Goal: Information Seeking & Learning: Check status

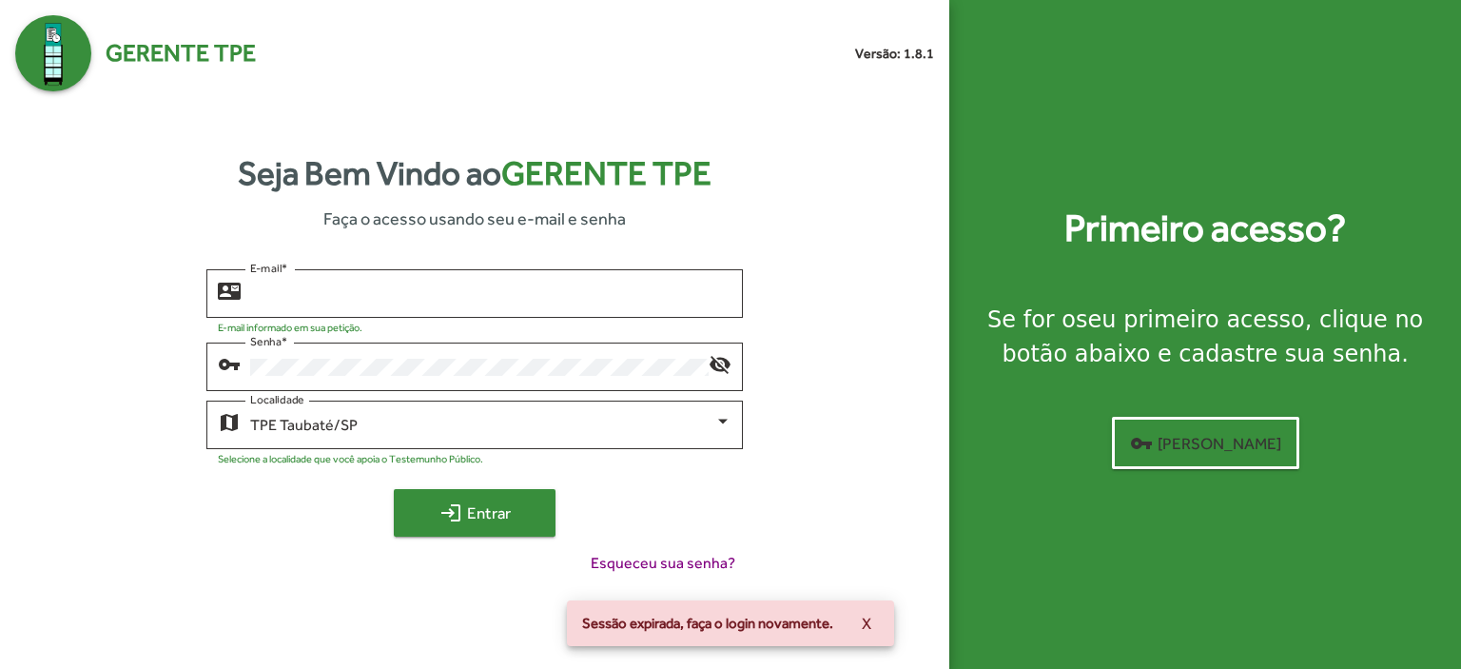
type input "**********"
click at [466, 505] on span "login Entrar" at bounding box center [474, 512] width 127 height 34
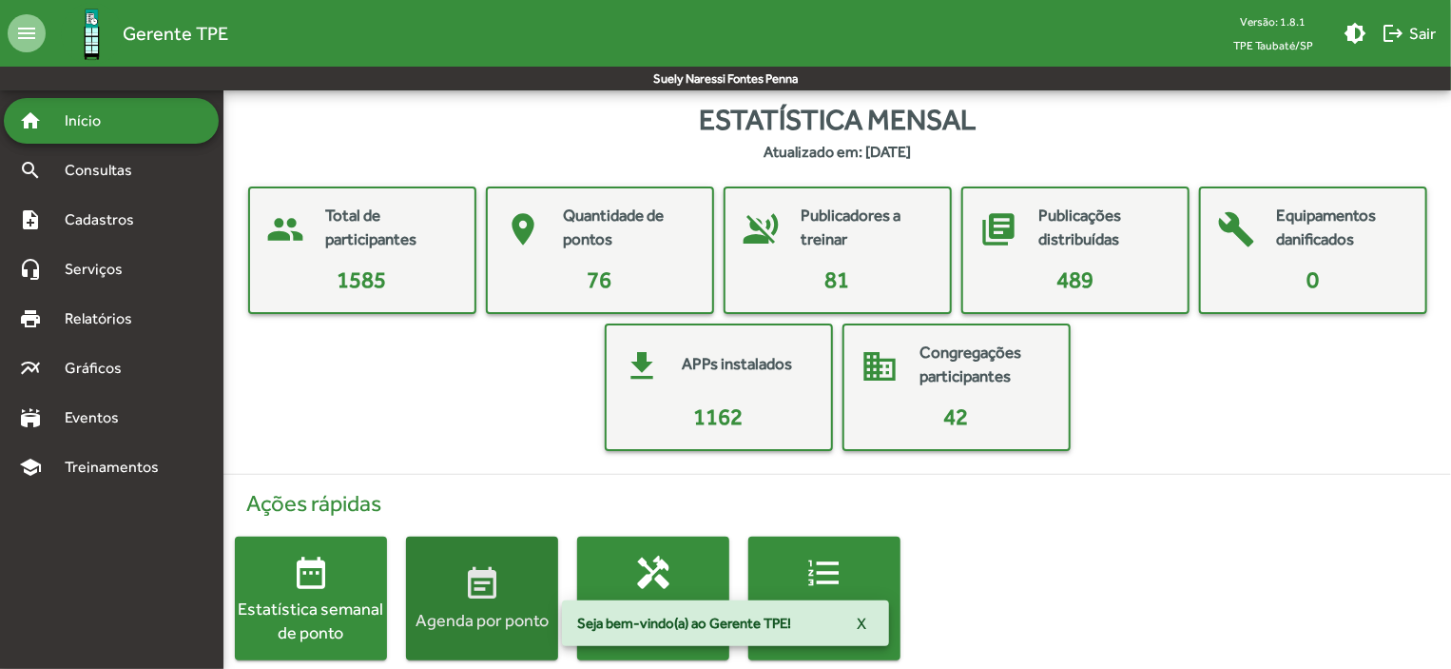
click at [462, 608] on div "Agenda por ponto" at bounding box center [482, 620] width 152 height 24
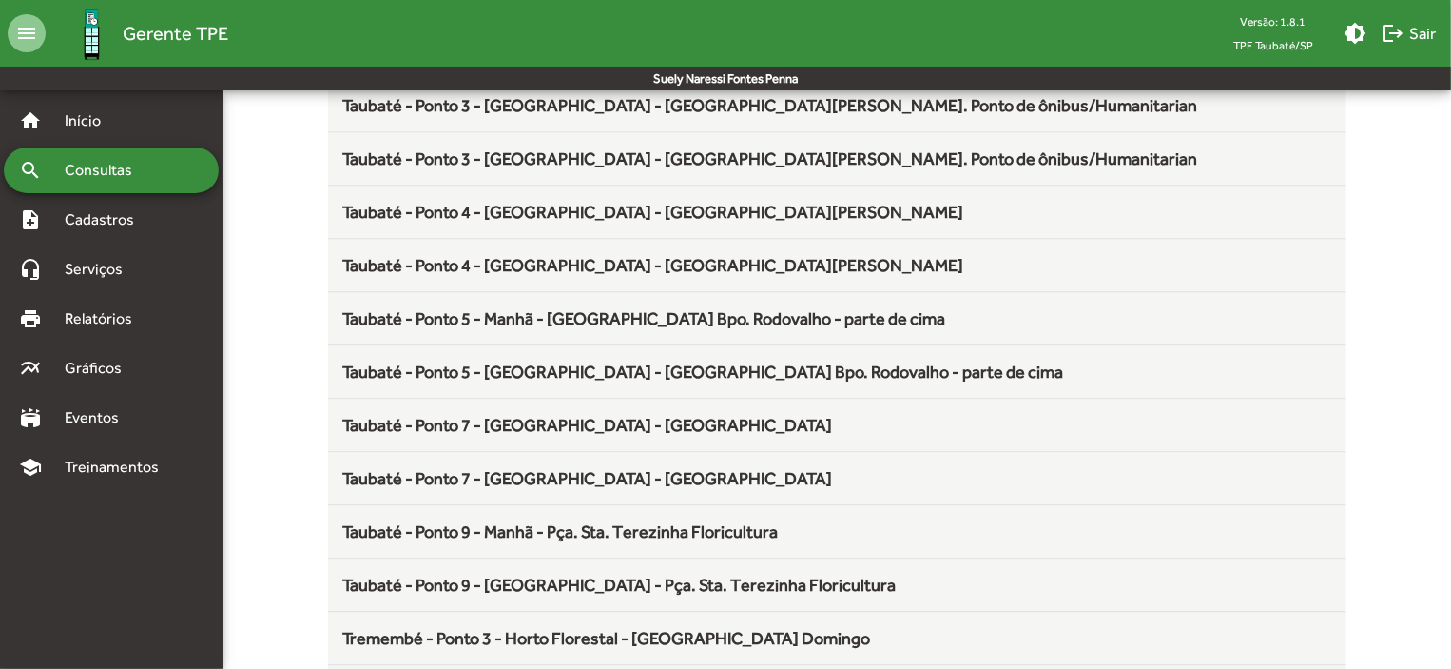
scroll to position [2507, 0]
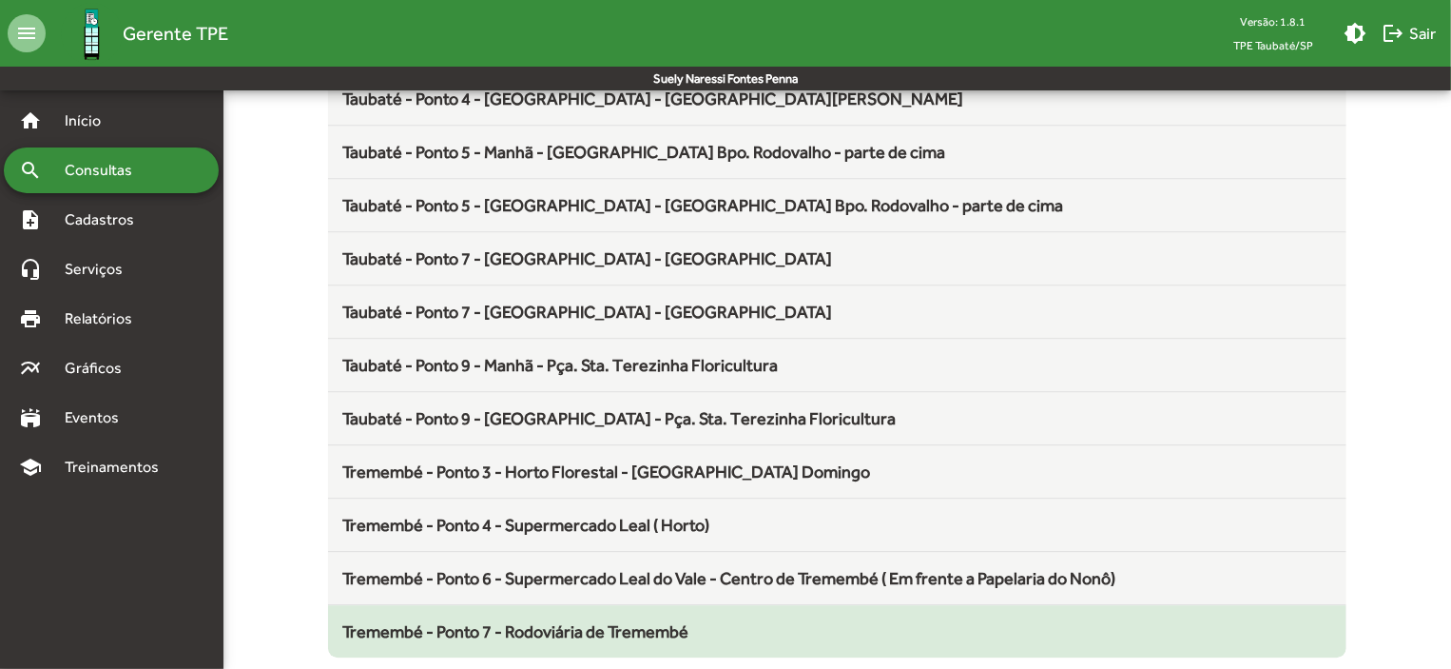
click at [666, 626] on span "Tremembé - Ponto 7 - Rodoviária de Tremembé" at bounding box center [516, 631] width 346 height 20
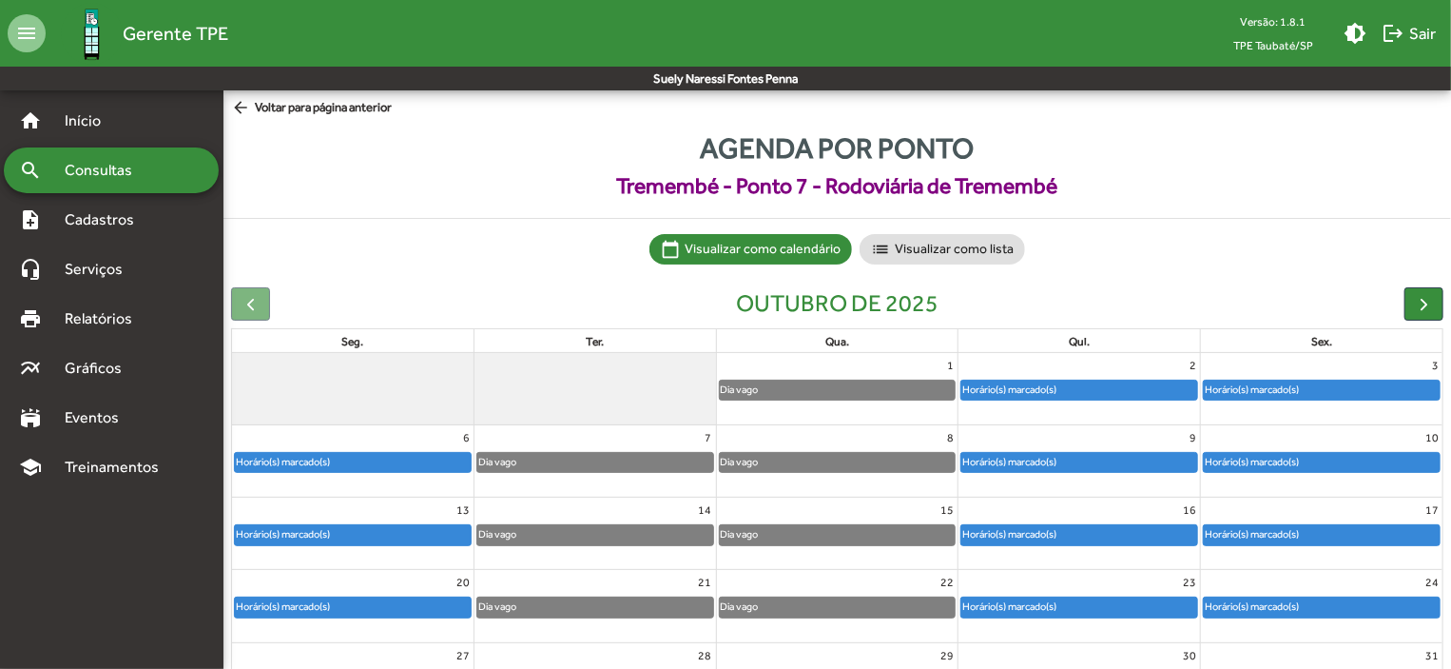
click at [117, 169] on span "Consultas" at bounding box center [105, 170] width 104 height 23
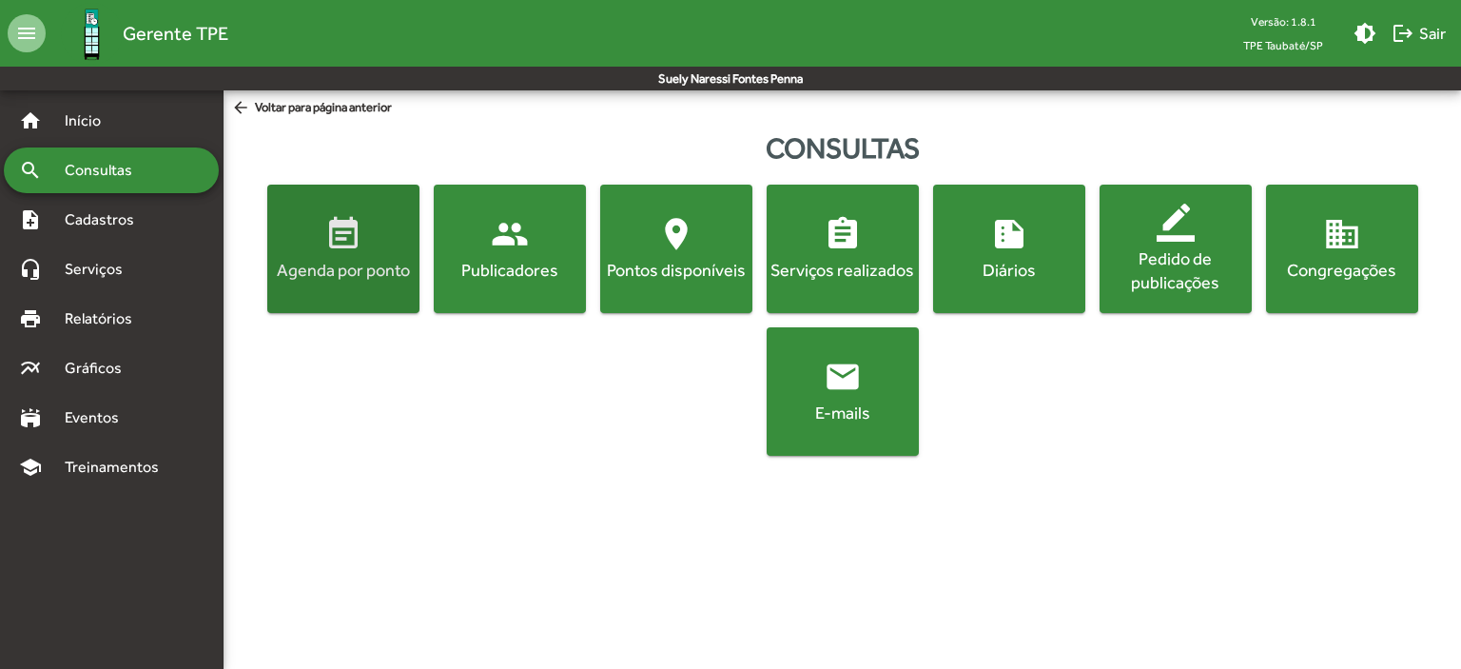
click at [326, 235] on mat-icon "event_note" at bounding box center [343, 234] width 38 height 38
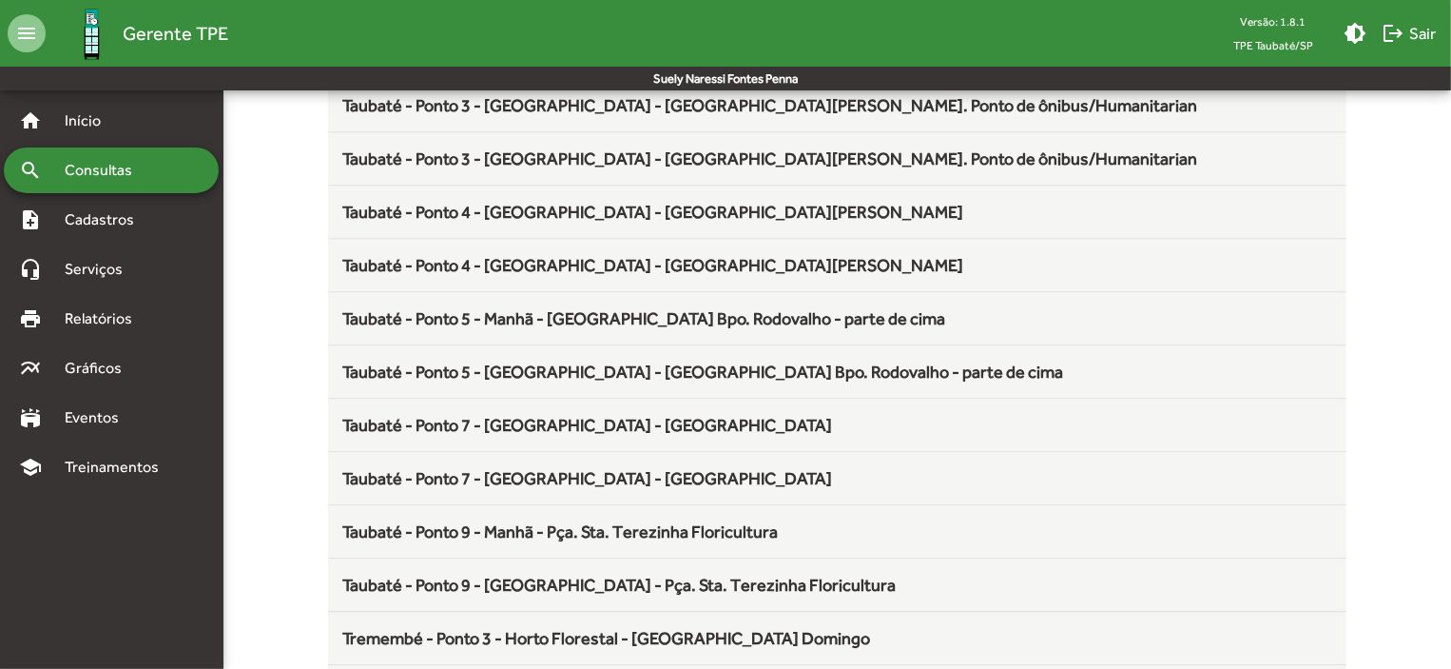
scroll to position [2507, 0]
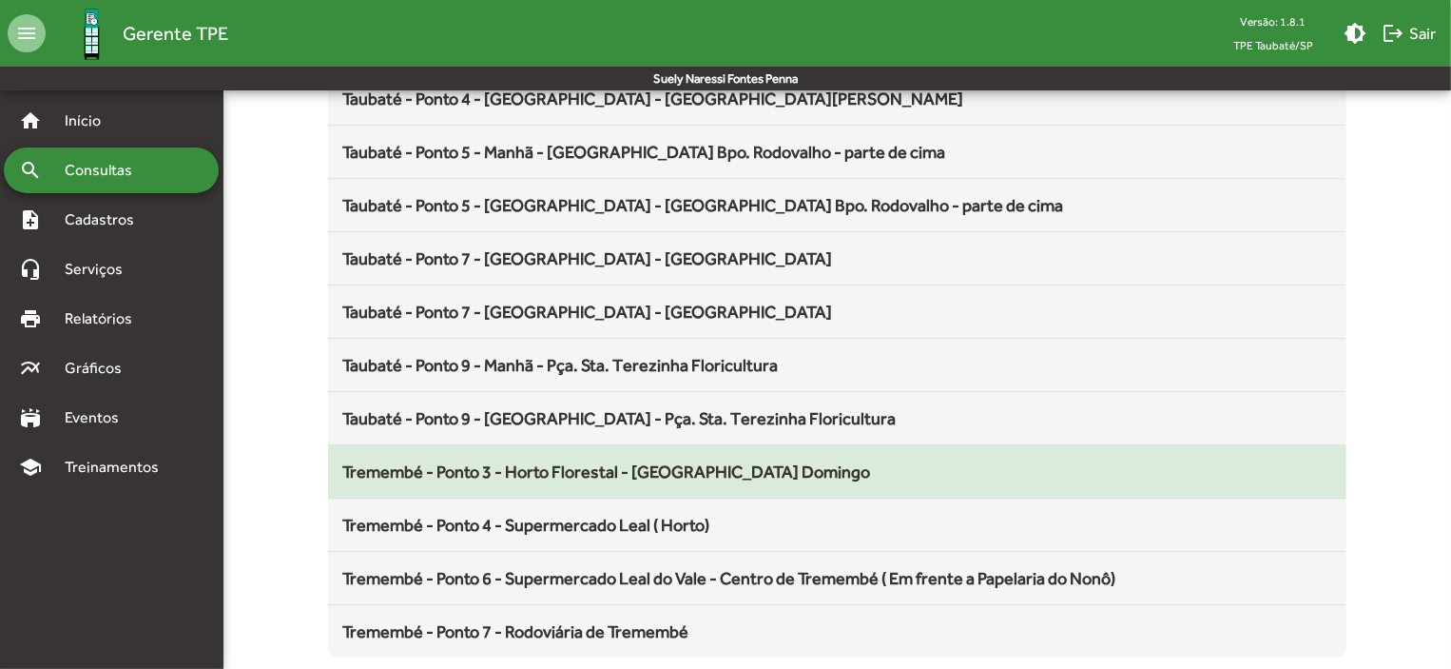
click at [589, 466] on span "Tremembé - Ponto 3 - Horto Florestal - [GEOGRAPHIC_DATA] Domingo" at bounding box center [607, 471] width 528 height 20
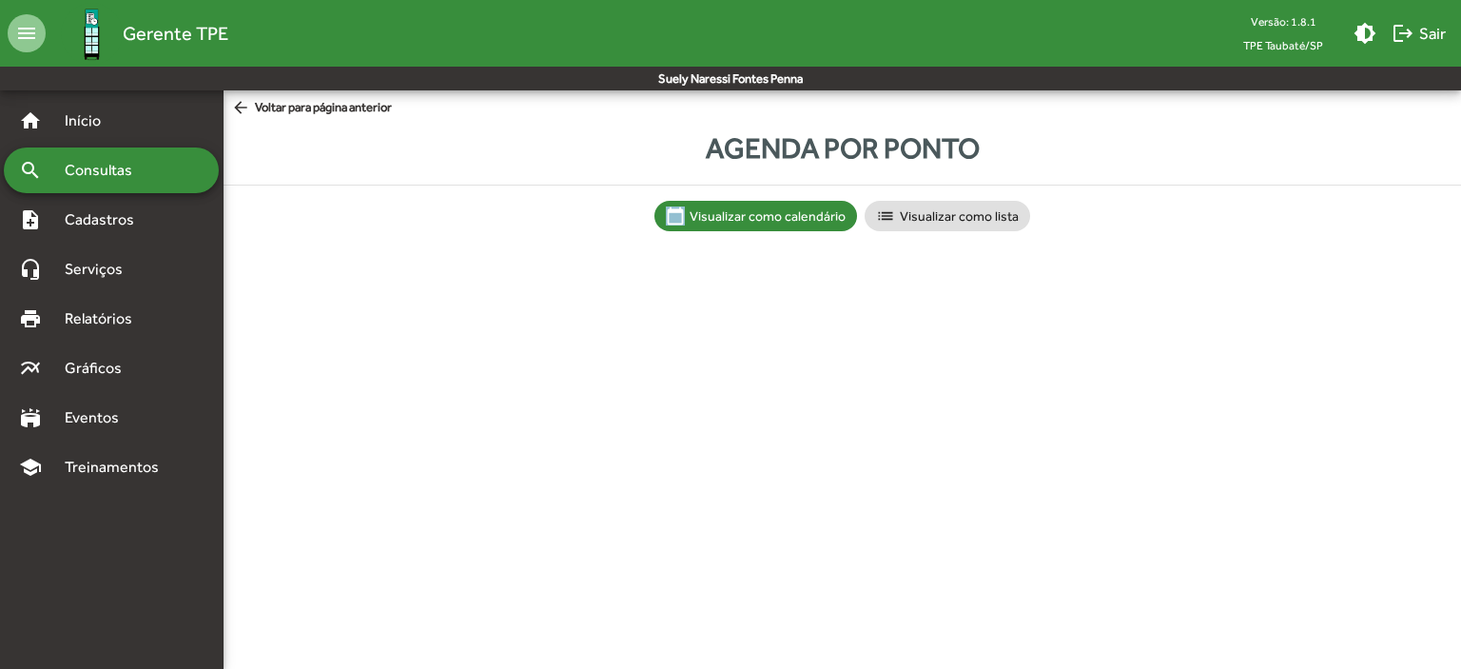
click at [589, 269] on html "menu Gerente TPE Versão: 1.8.1 TPE Taubaté/SP brightness_medium logout Sair Sue…" at bounding box center [730, 134] width 1461 height 269
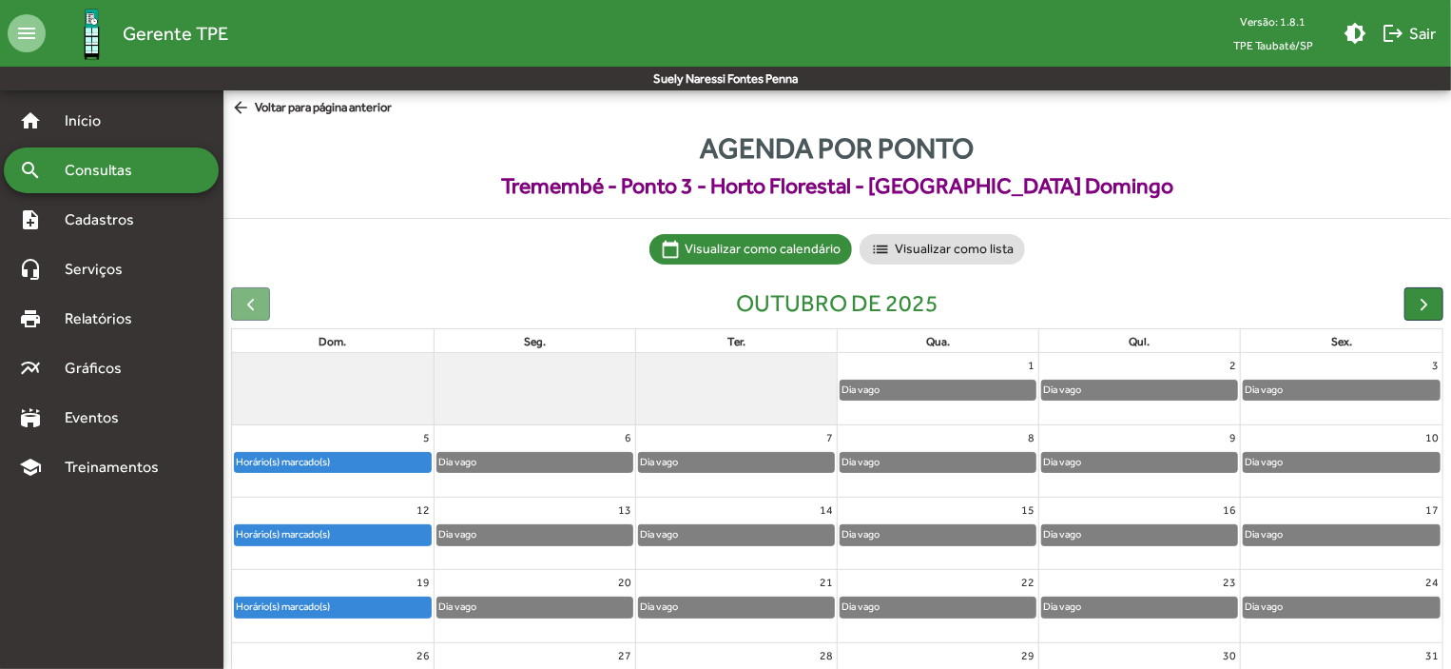
click at [403, 460] on div "Horário(s) marcado(s)" at bounding box center [333, 462] width 196 height 19
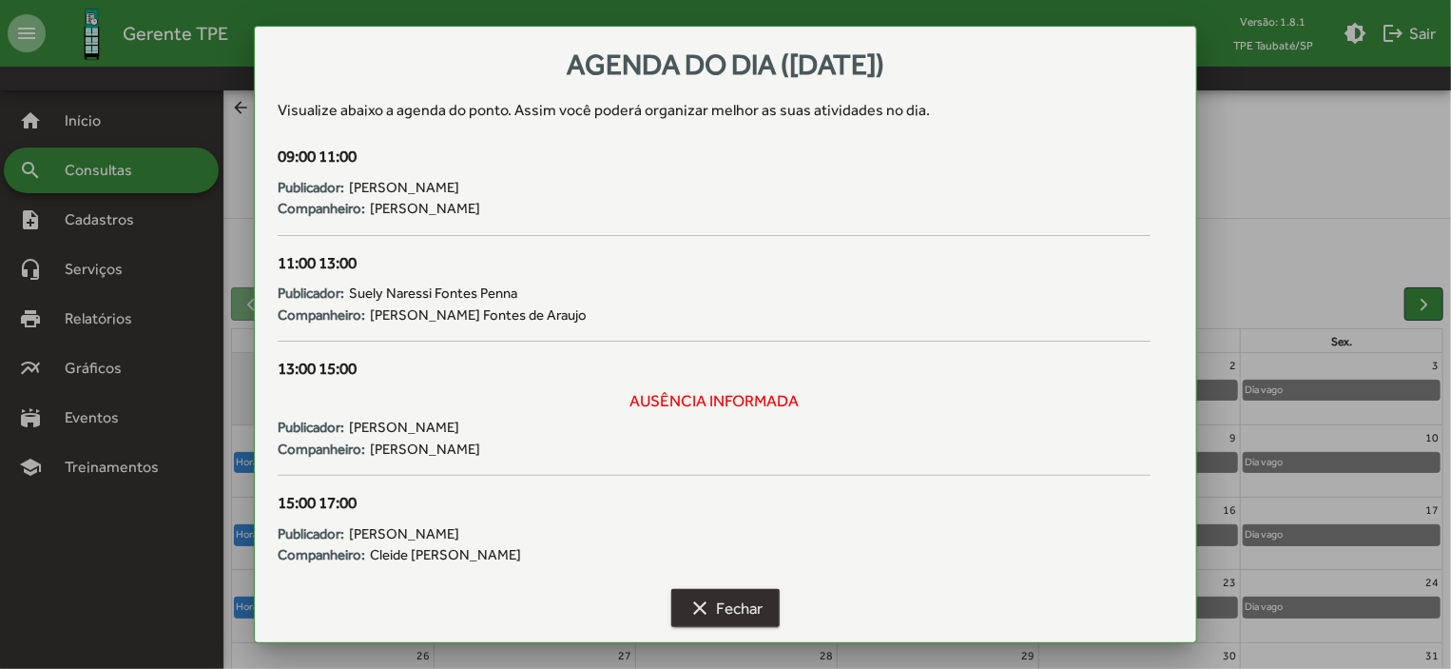
click at [737, 610] on span "clear Fechar" at bounding box center [726, 608] width 74 height 34
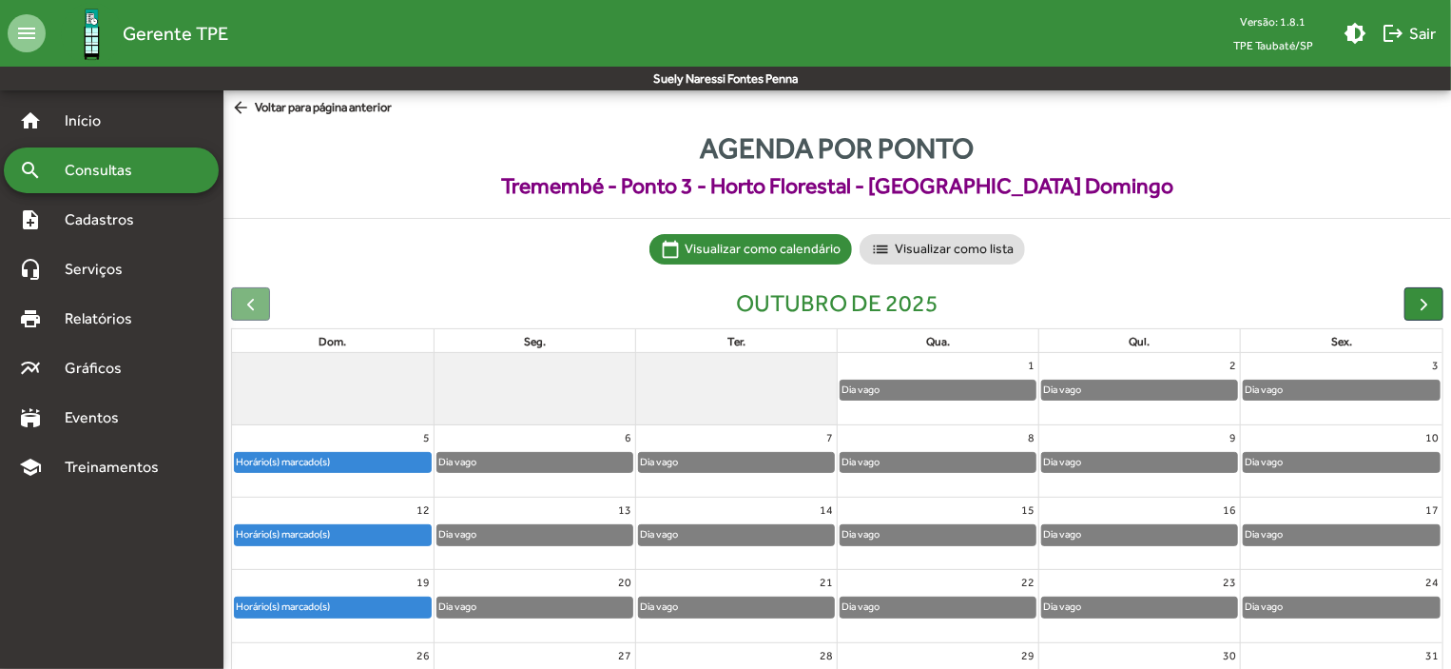
click at [335, 532] on div "Horário(s) marcado(s)" at bounding box center [333, 534] width 196 height 19
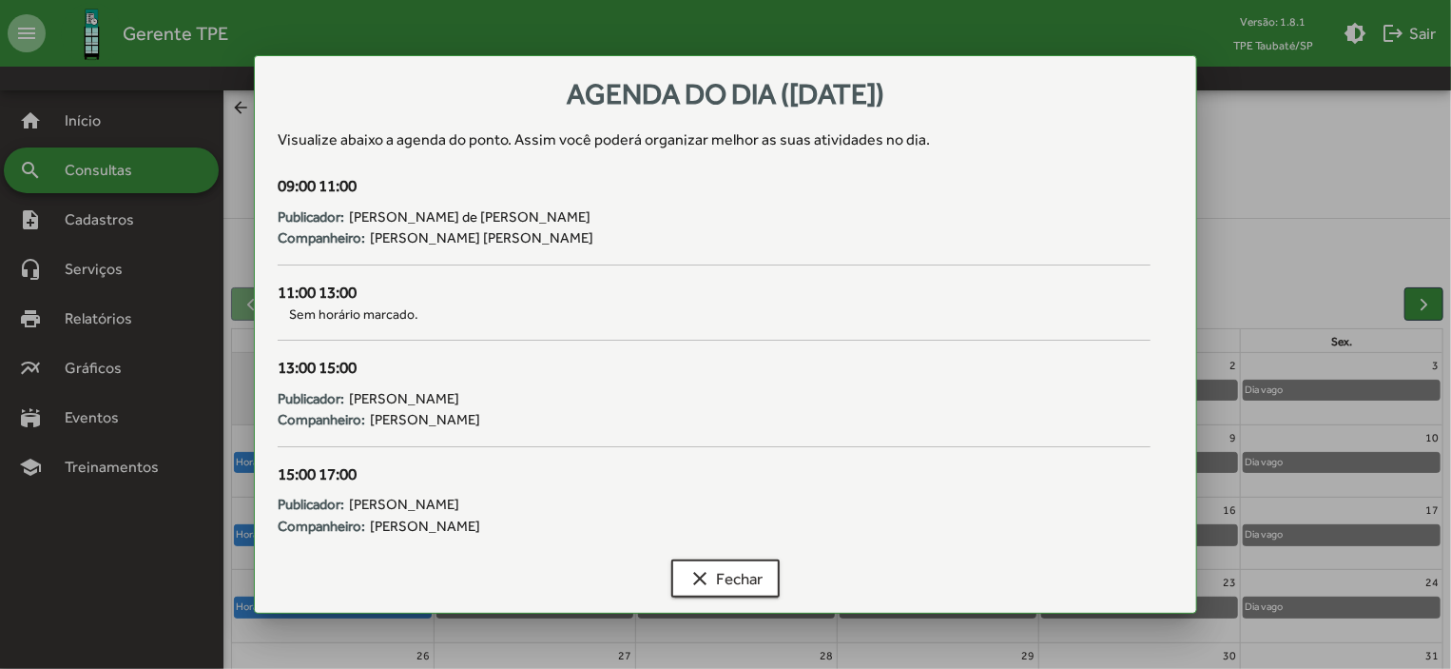
click at [753, 494] on div "Publicador: [PERSON_NAME]" at bounding box center [714, 505] width 873 height 22
click at [921, 634] on div at bounding box center [725, 334] width 1451 height 669
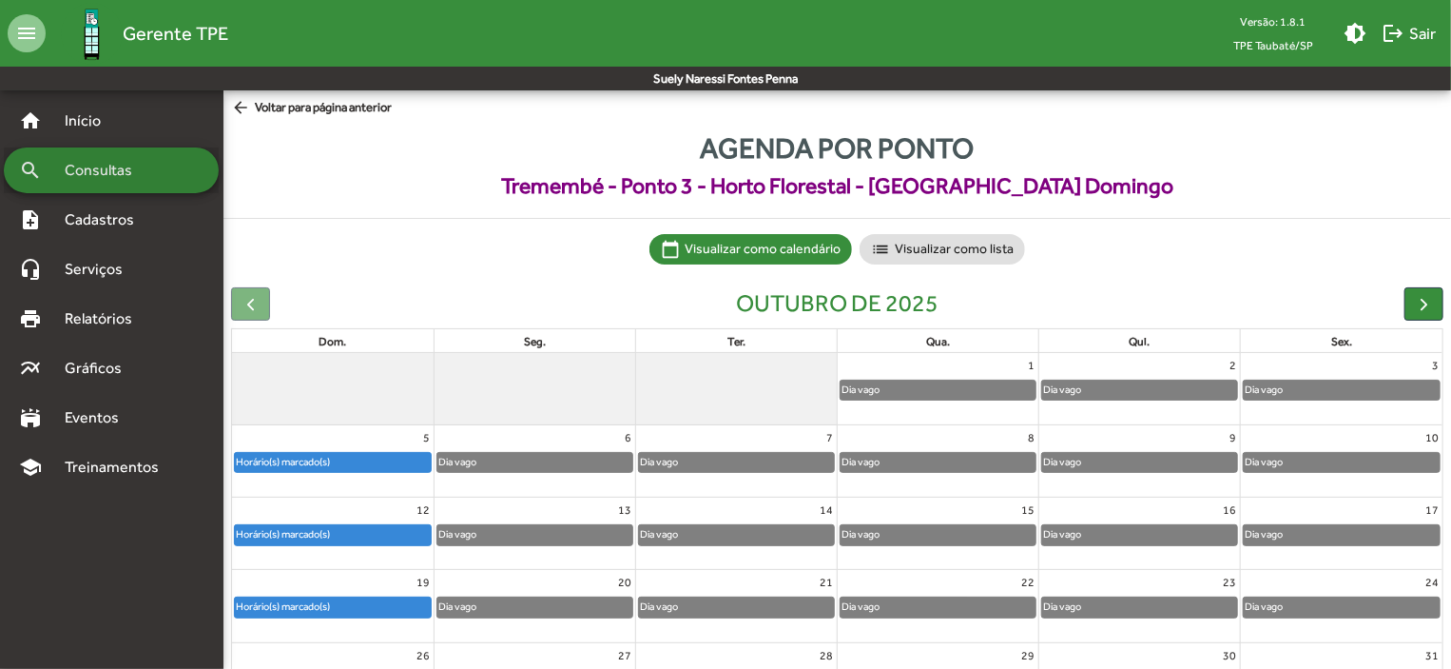
click at [168, 175] on div "search Consultas" at bounding box center [111, 170] width 215 height 46
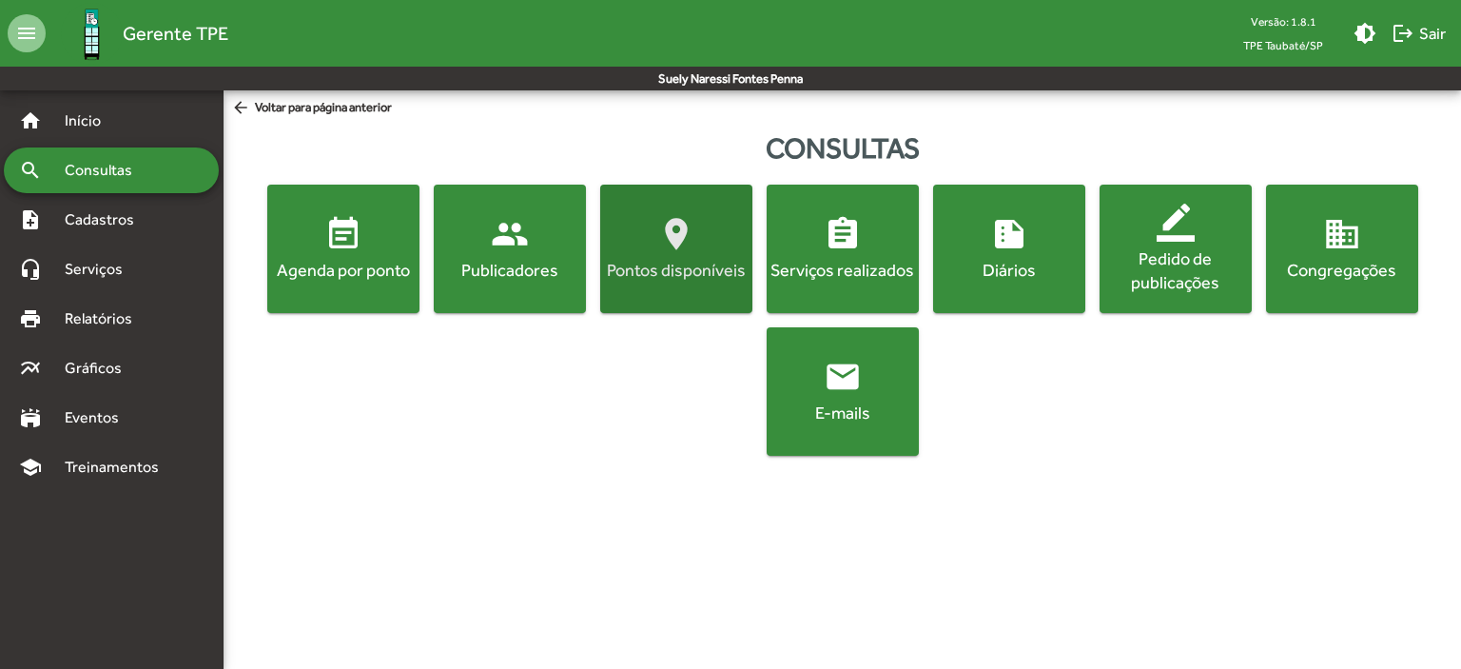
click at [695, 251] on span "location_on Pontos disponíveis" at bounding box center [676, 248] width 145 height 67
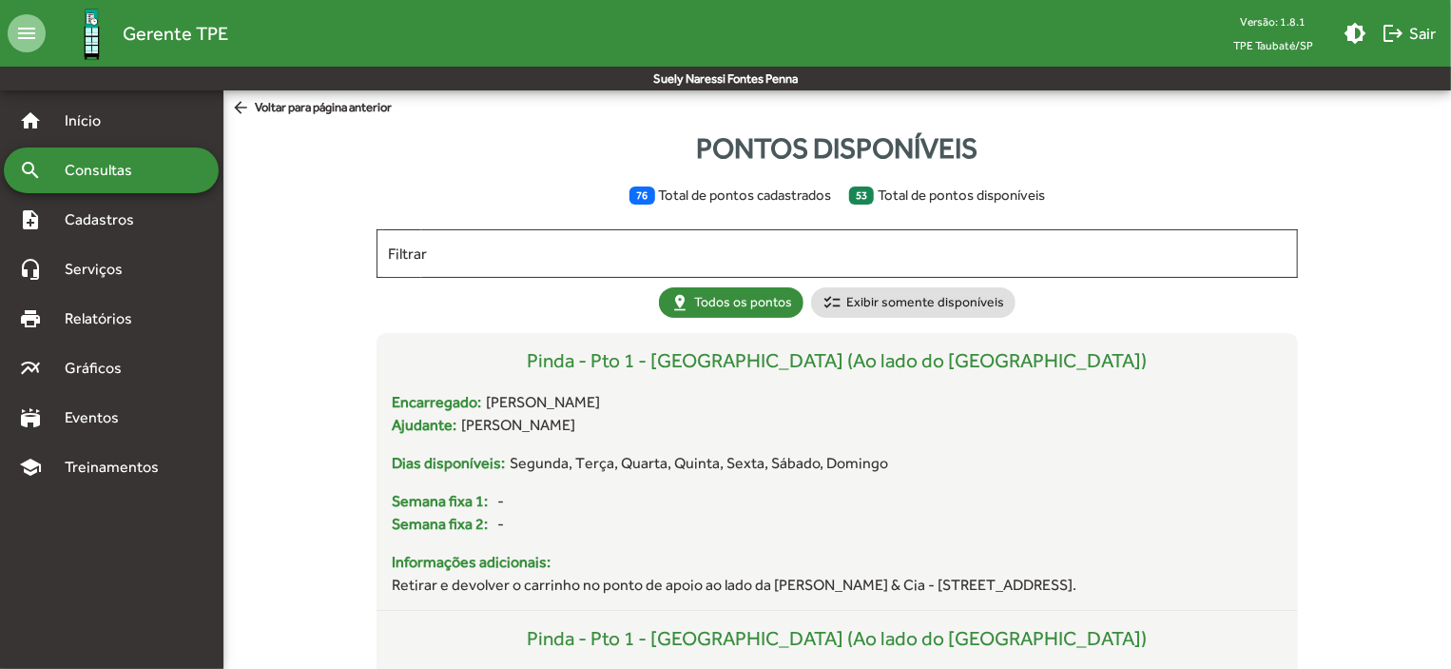
click at [247, 106] on mat-icon "arrow_back" at bounding box center [243, 108] width 24 height 21
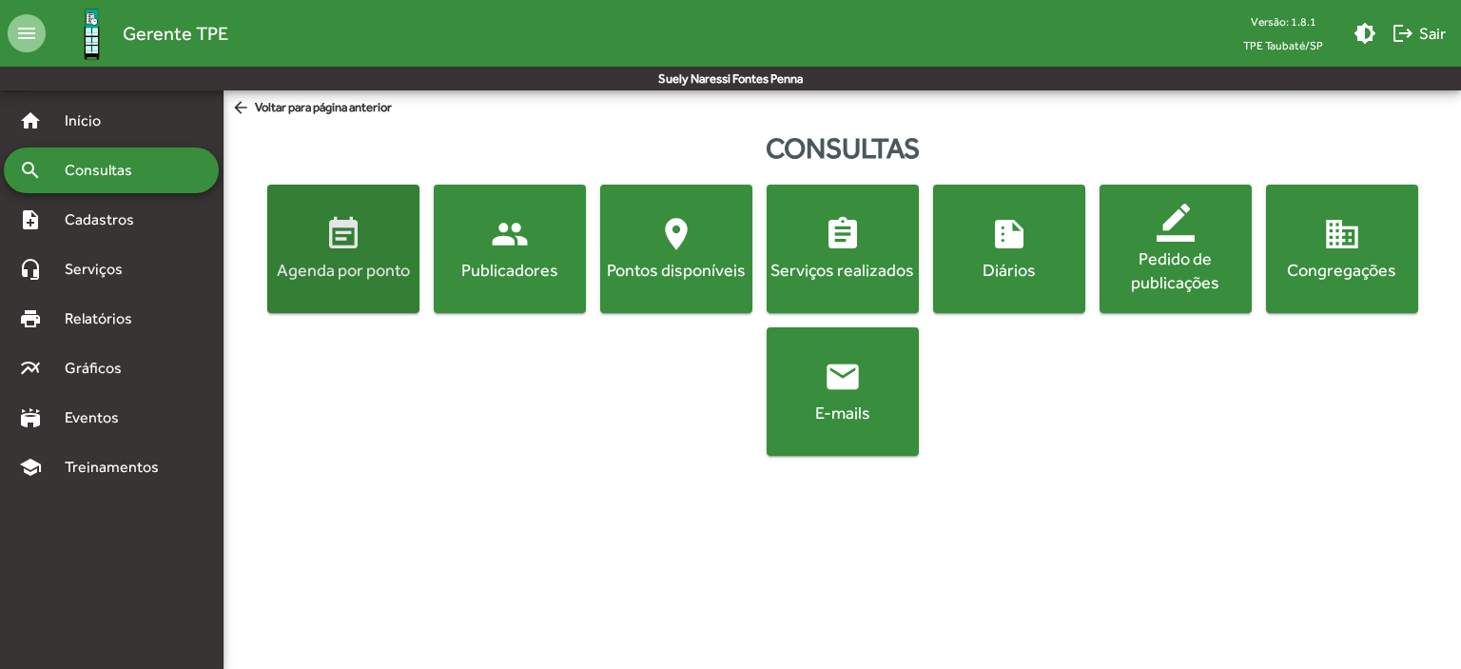
click at [345, 269] on div "Agenda por ponto" at bounding box center [343, 270] width 145 height 24
